Goal: Task Accomplishment & Management: Use online tool/utility

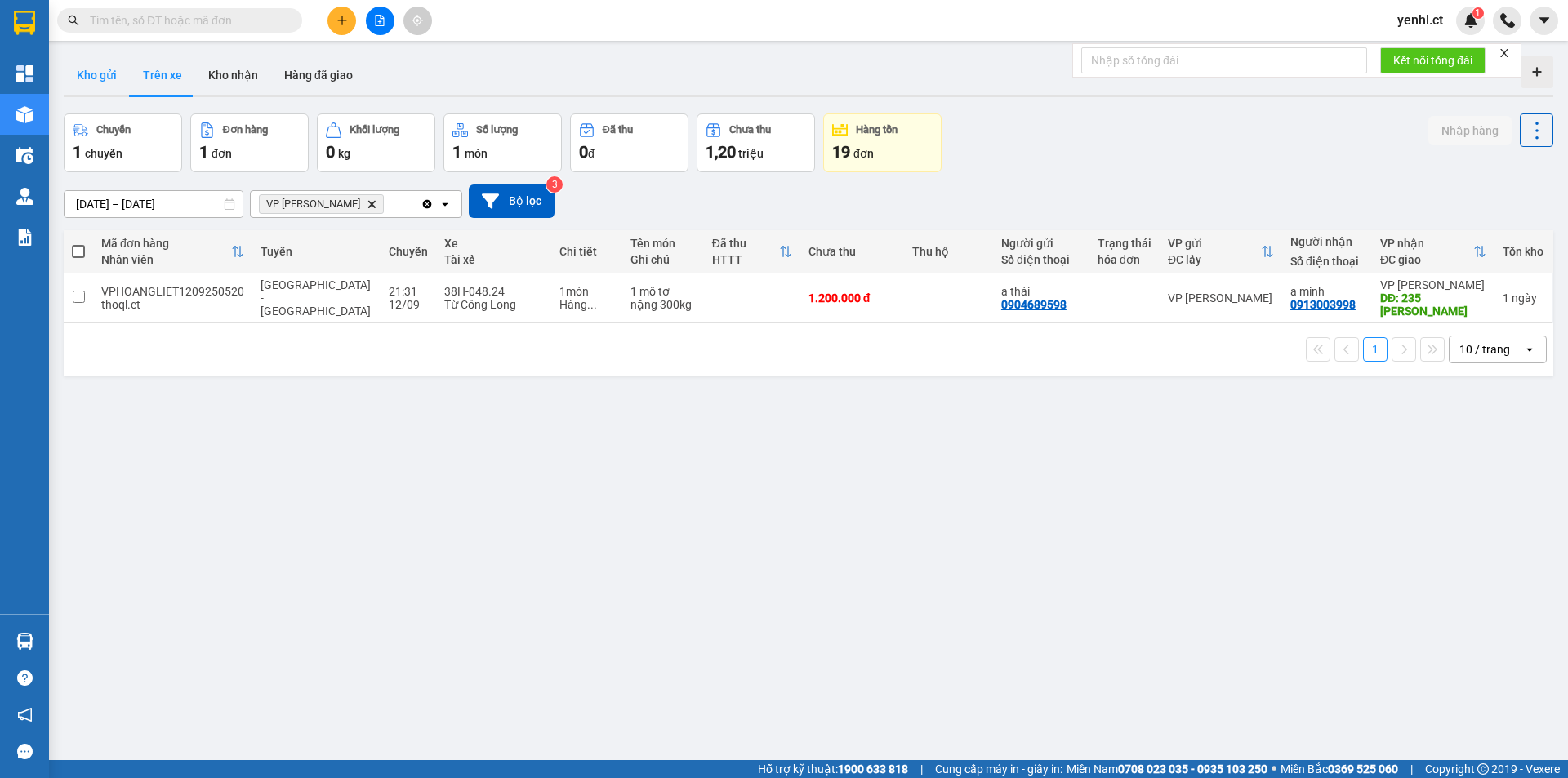
click at [99, 87] on button "Kho gửi" at bounding box center [96, 76] width 66 height 40
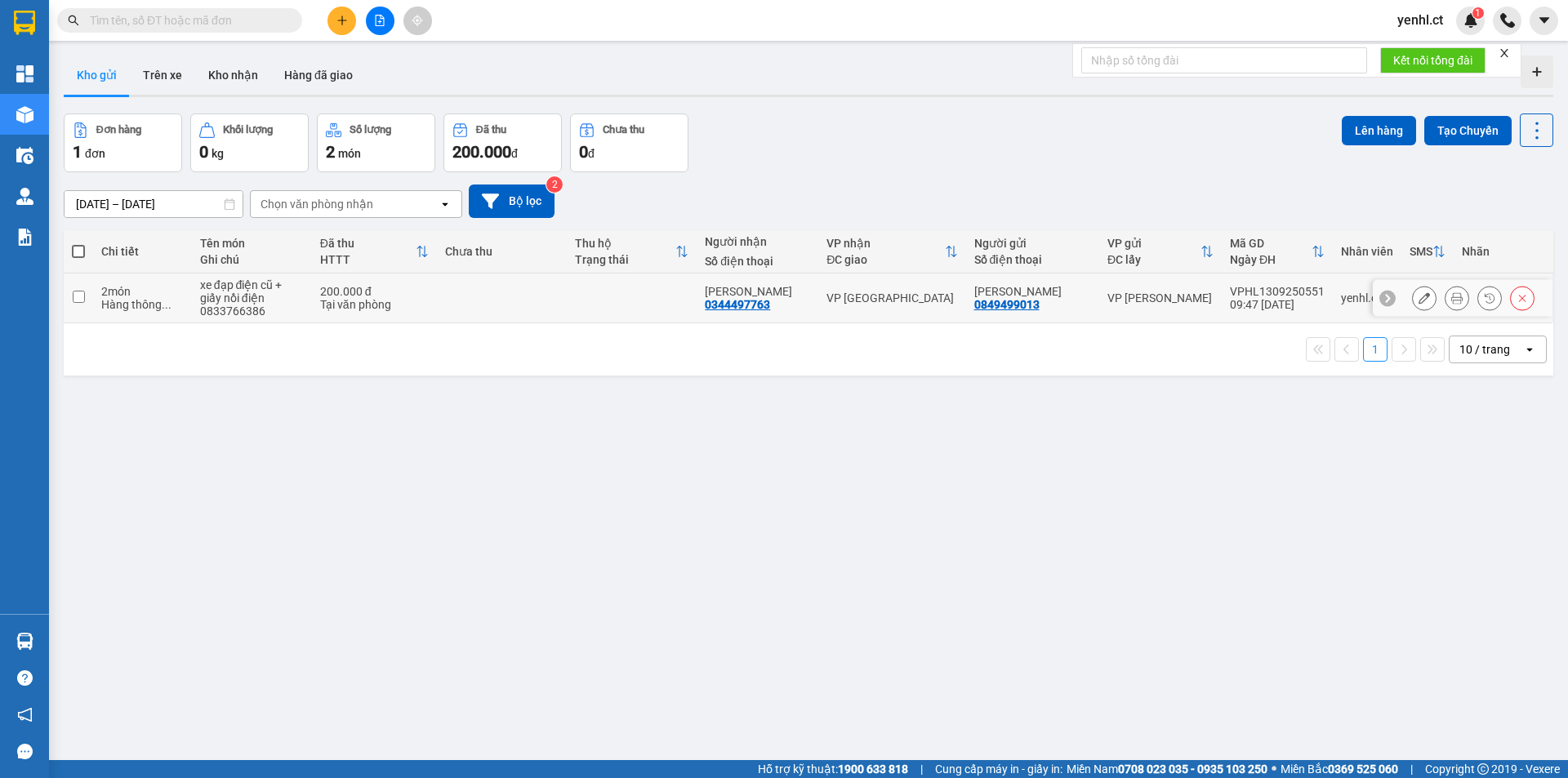
click at [75, 300] on input "checkbox" at bounding box center [79, 297] width 13 height 13
checkbox input "true"
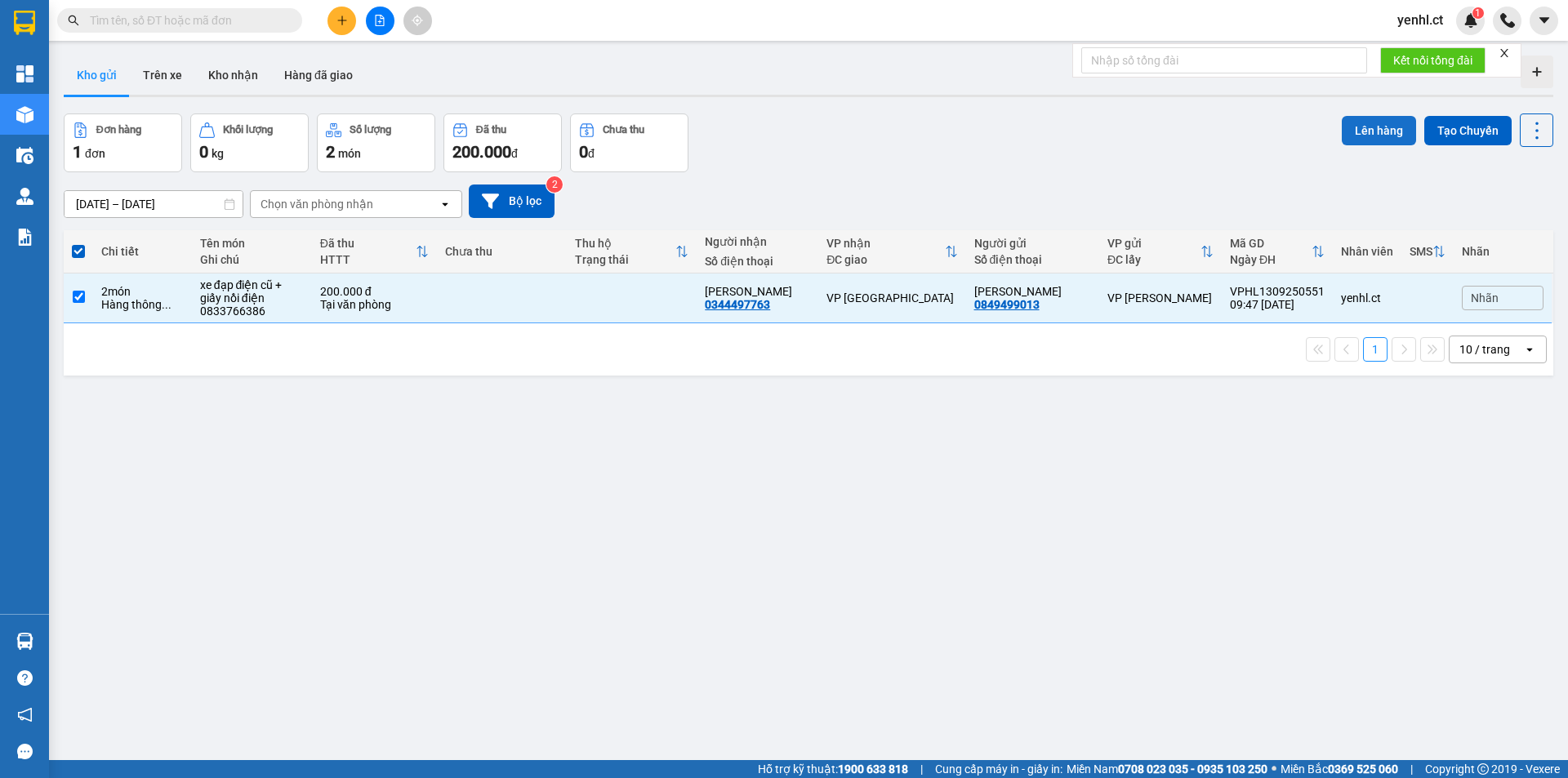
click at [1373, 125] on button "Lên hàng" at bounding box center [1379, 131] width 75 height 30
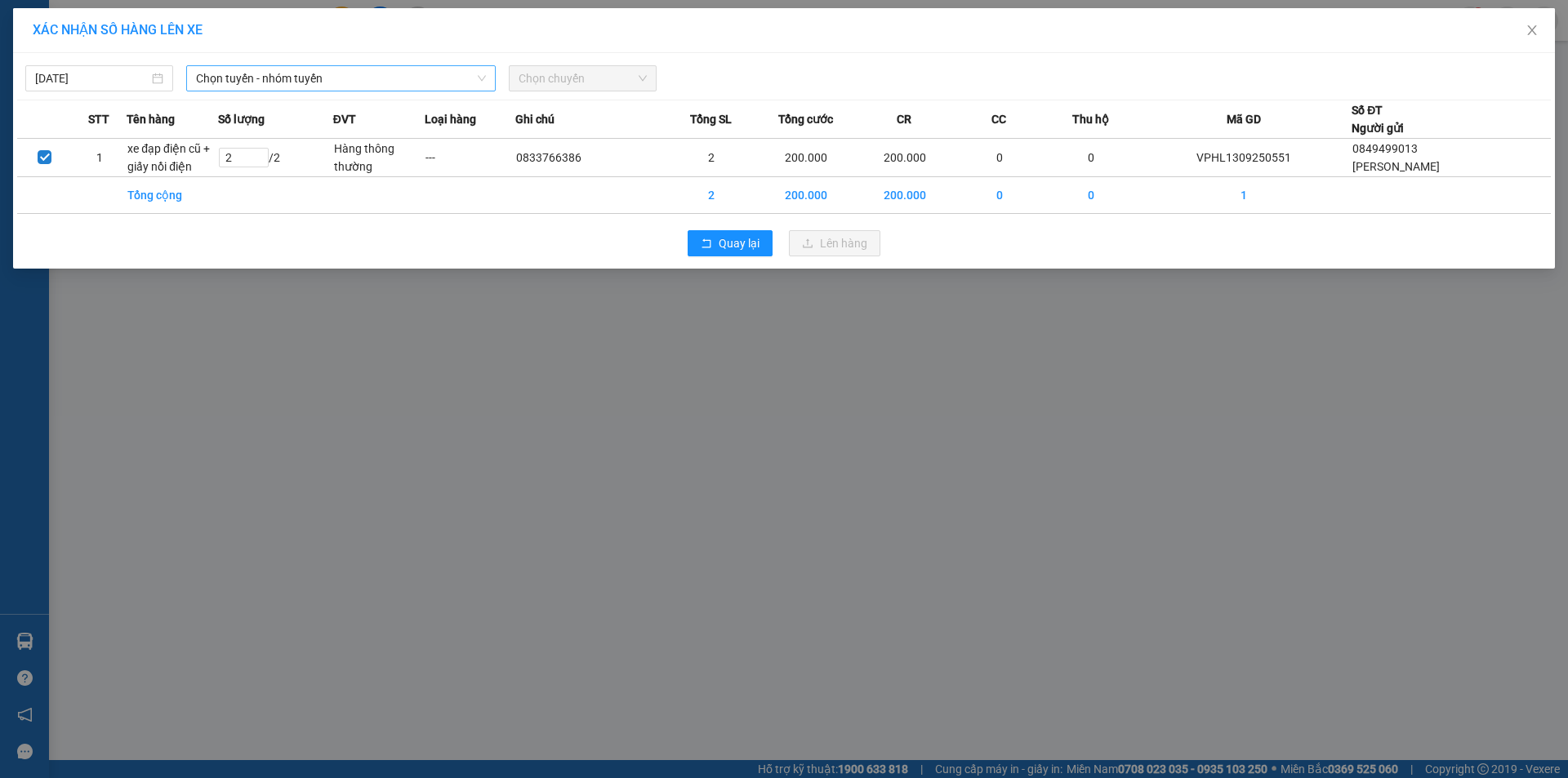
click at [363, 81] on span "Chọn tuyến - nhóm tuyến" at bounding box center [341, 77] width 290 height 24
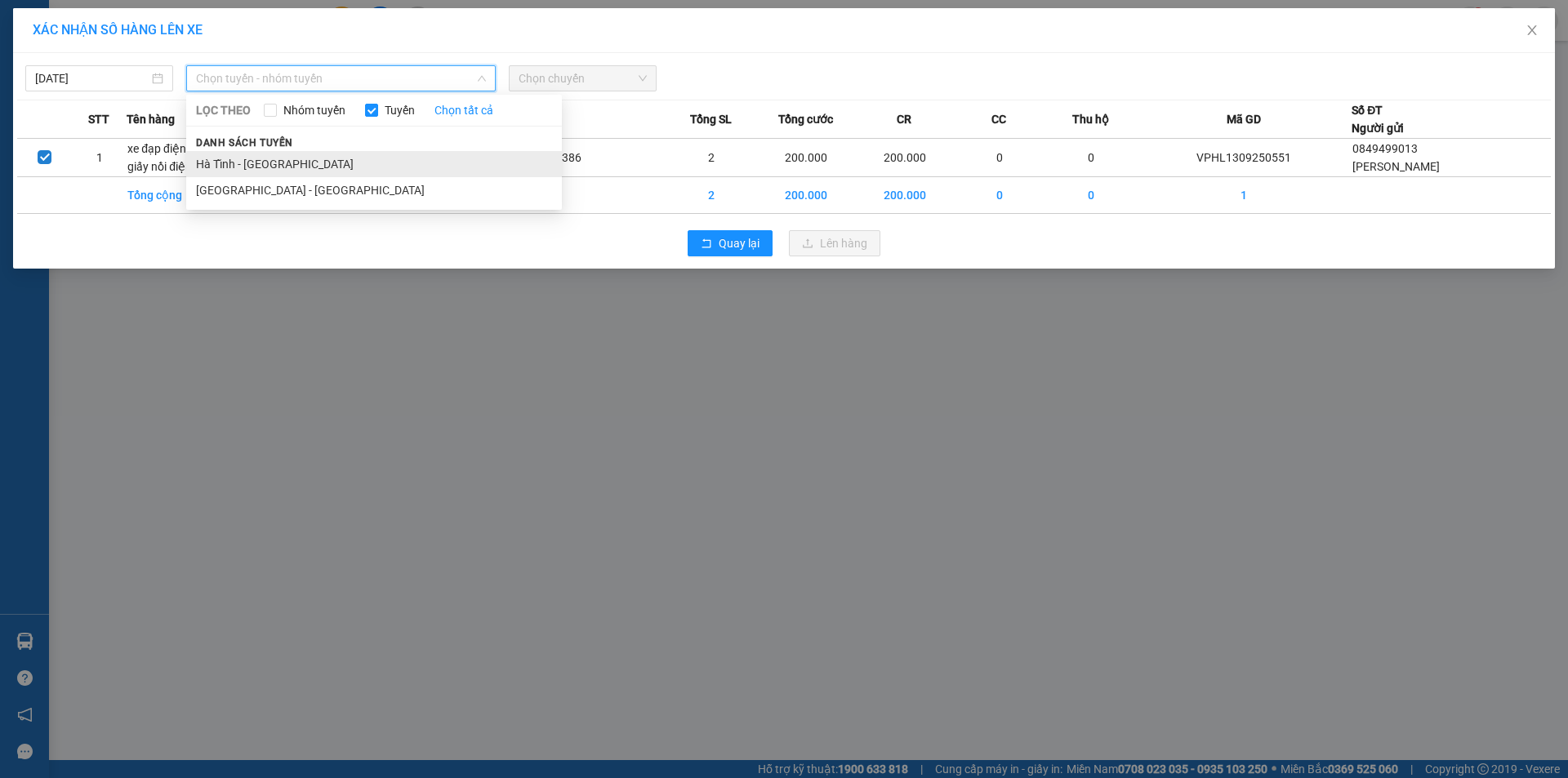
drag, startPoint x: 309, startPoint y: 171, endPoint x: 425, endPoint y: 137, distance: 120.9
click at [310, 170] on li "Hà Tĩnh - [GEOGRAPHIC_DATA]" at bounding box center [374, 164] width 376 height 26
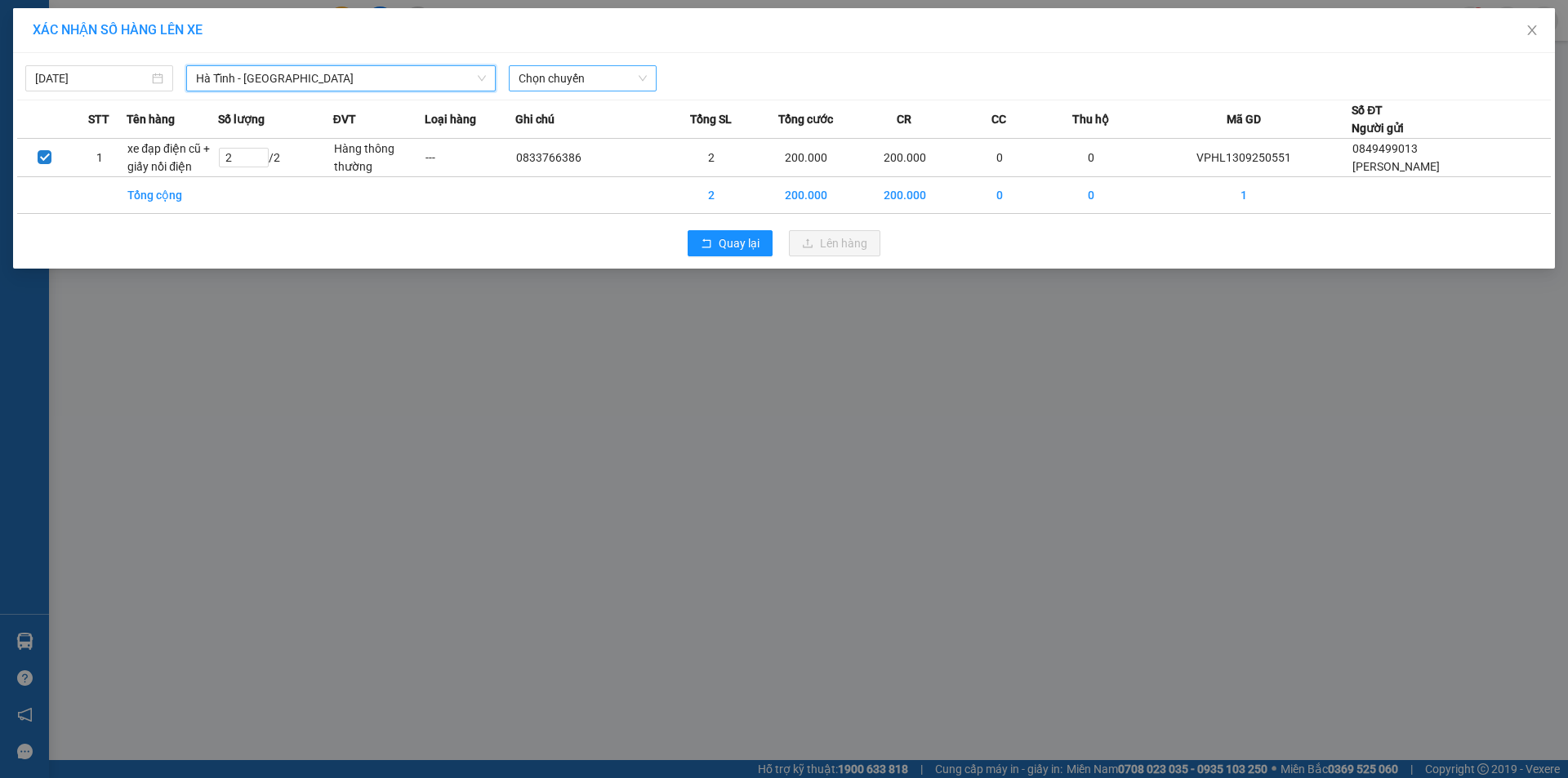
click at [576, 79] on span "Chọn chuyến" at bounding box center [583, 77] width 128 height 24
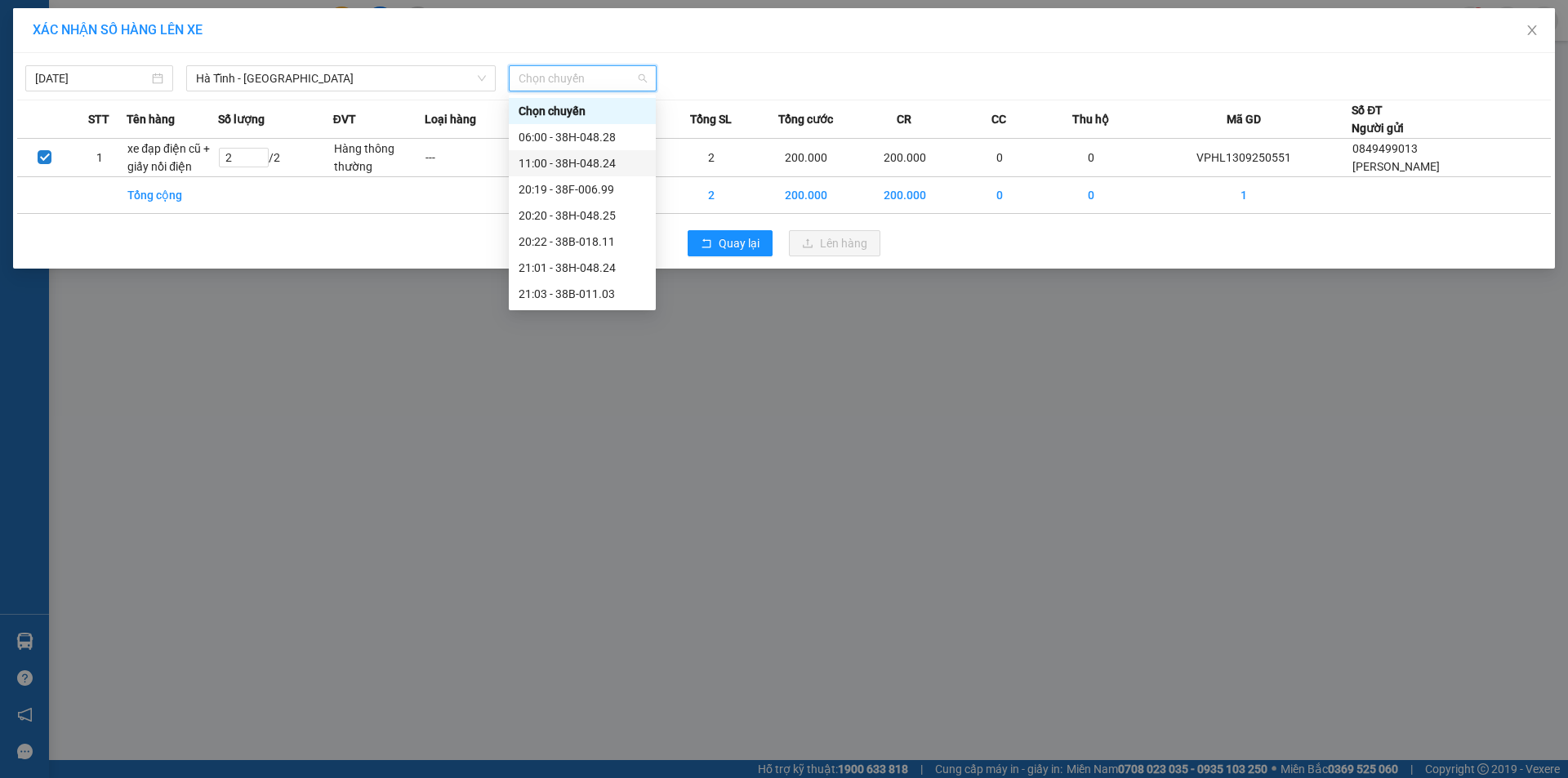
click at [600, 163] on div "11:00 - 38H-048.24" at bounding box center [582, 163] width 127 height 18
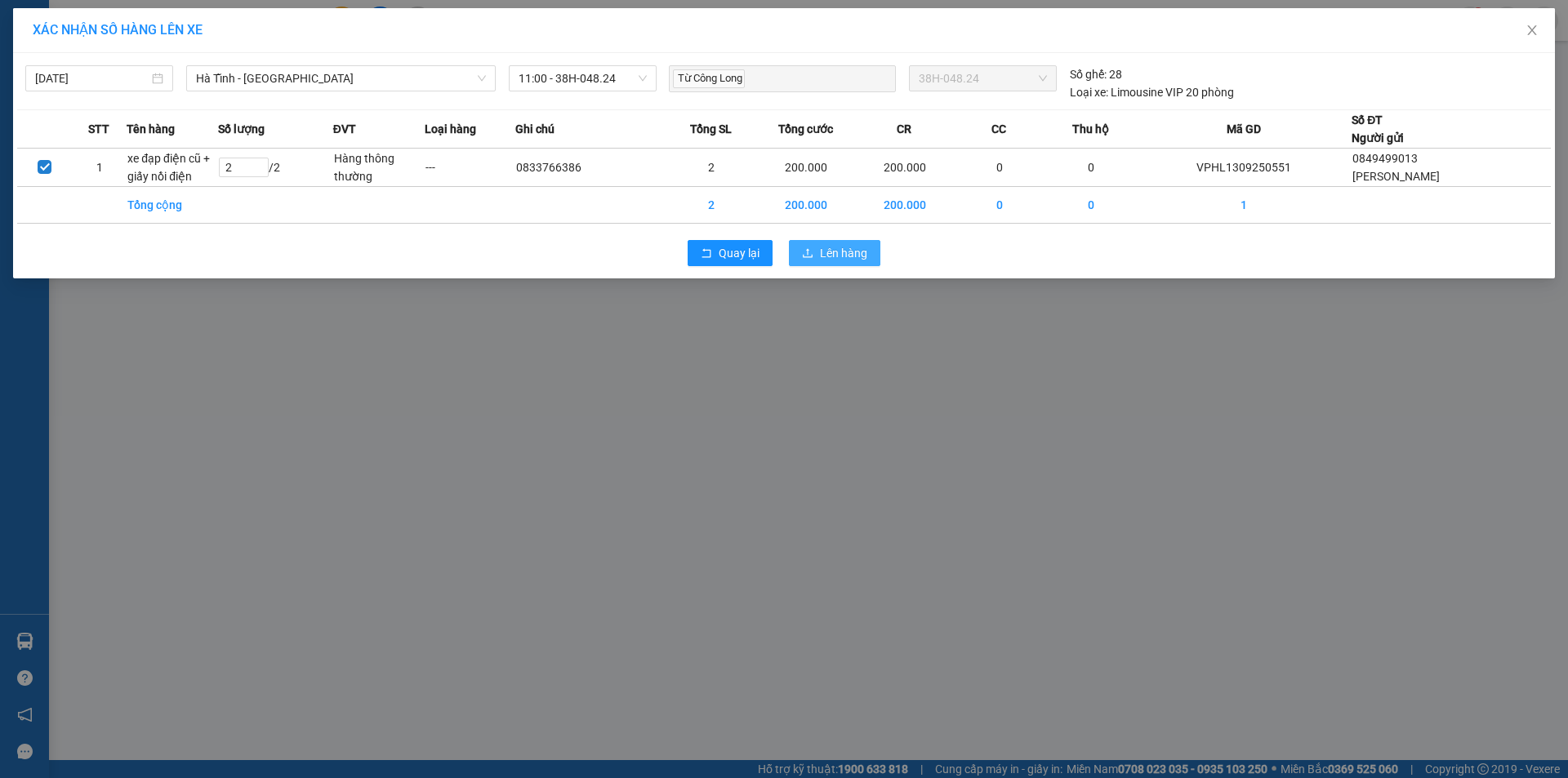
click at [848, 253] on span "Lên hàng" at bounding box center [843, 253] width 48 height 18
